Goal: Navigation & Orientation: Find specific page/section

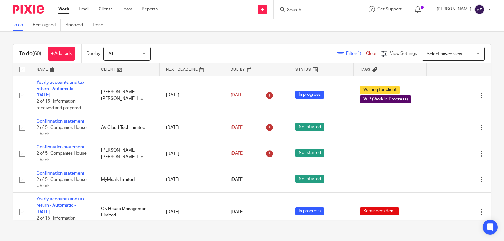
click at [289, 10] on input "Search" at bounding box center [314, 11] width 57 height 6
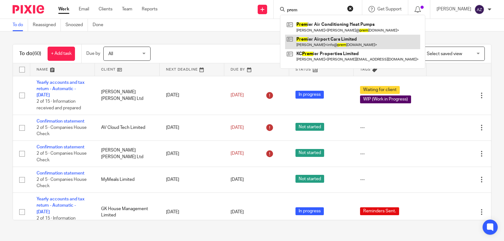
type input "prem"
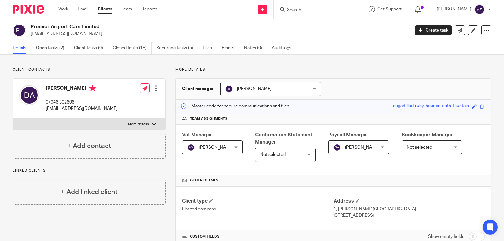
click at [370, 37] on div "Premier Airport Cars Limited [EMAIL_ADDRESS][DOMAIN_NAME] Create task Update fr…" at bounding box center [252, 30] width 504 height 23
drag, startPoint x: 385, startPoint y: 28, endPoint x: 492, endPoint y: 32, distance: 106.6
click at [490, 40] on div "Premier Airport Cars Limited [EMAIL_ADDRESS][DOMAIN_NAME] Create task Update fr…" at bounding box center [252, 30] width 504 height 23
click at [115, 29] on h2 "Premier Airport Cars Limited" at bounding box center [181, 27] width 300 height 7
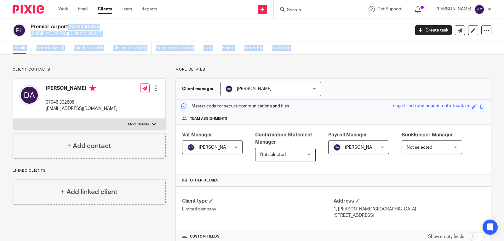
drag, startPoint x: 29, startPoint y: 25, endPoint x: 301, endPoint y: 49, distance: 273.0
click at [301, 49] on main "Premier Airport Cars Limited [EMAIL_ADDRESS][DOMAIN_NAME] Create task Update fr…" at bounding box center [252, 120] width 504 height 241
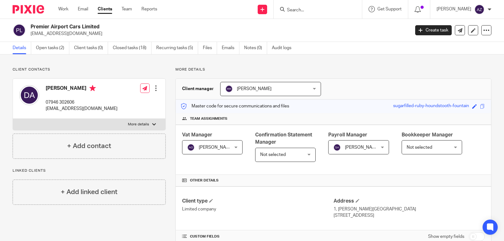
click at [293, 70] on p "More details" at bounding box center [333, 69] width 316 height 5
drag, startPoint x: 316, startPoint y: 61, endPoint x: 8, endPoint y: 45, distance: 307.9
click at [9, 46] on main "Premier Airport Cars Limited [EMAIL_ADDRESS][DOMAIN_NAME] Create task Update fr…" at bounding box center [252, 120] width 504 height 241
click at [5, 27] on div "Premier Airport Cars Limited info@premcars.co.uk Create task Update from Compan…" at bounding box center [252, 30] width 504 height 23
drag, startPoint x: 6, startPoint y: 45, endPoint x: 43, endPoint y: 69, distance: 44.1
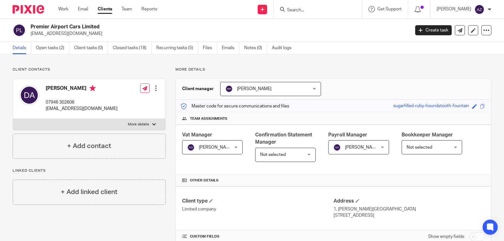
click at [48, 68] on main "Premier Airport Cars Limited info@premcars.co.uk Create task Update from Compan…" at bounding box center [252, 120] width 504 height 241
click at [43, 69] on p "Client contacts" at bounding box center [89, 69] width 153 height 5
click at [17, 70] on p "Client contacts" at bounding box center [89, 69] width 153 height 5
click at [16, 70] on p "Client contacts" at bounding box center [89, 69] width 153 height 5
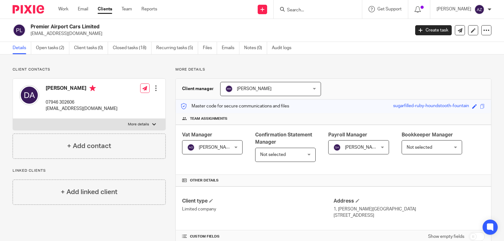
click at [36, 69] on p "Client contacts" at bounding box center [89, 69] width 153 height 5
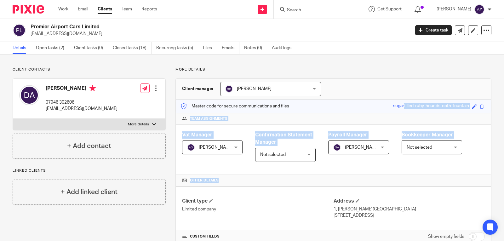
drag, startPoint x: 349, startPoint y: 106, endPoint x: 428, endPoint y: 181, distance: 109.9
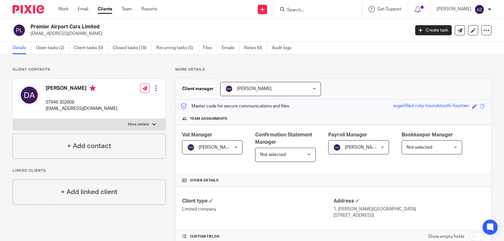
click at [366, 72] on p "More details" at bounding box center [333, 69] width 316 height 5
drag, startPoint x: 164, startPoint y: 66, endPoint x: 404, endPoint y: 214, distance: 280.9
click at [419, 194] on div "Client type Limited company Address 1, Longley Farm View Sheffield , South York…" at bounding box center [333, 209] width 315 height 44
